Goal: Find specific page/section: Find specific page/section

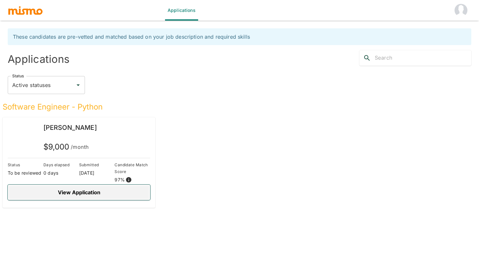
click at [78, 196] on button "View Application" at bounding box center [79, 191] width 143 height 15
